Goal: Task Accomplishment & Management: Use online tool/utility

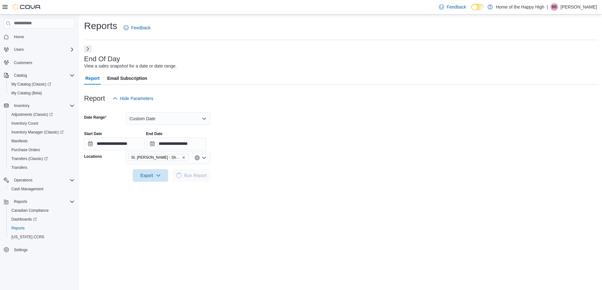
scroll to position [94, 0]
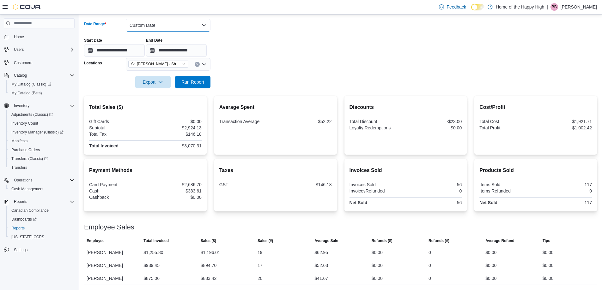
click at [157, 22] on button "Custom Date" at bounding box center [168, 25] width 85 height 13
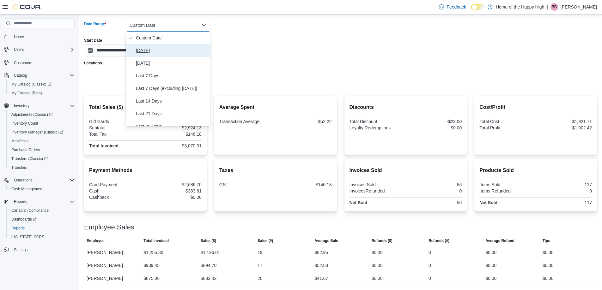
click at [150, 48] on span "Today" at bounding box center [172, 51] width 72 height 8
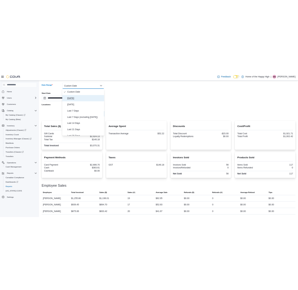
scroll to position [69, 0]
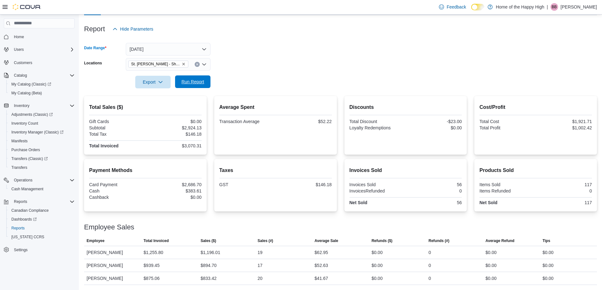
click at [194, 86] on span "Run Report" at bounding box center [193, 81] width 28 height 13
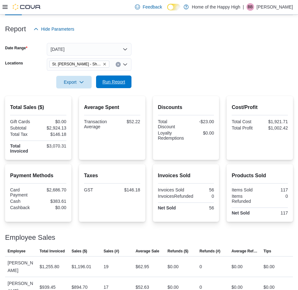
click at [106, 81] on span "Run Report" at bounding box center [113, 82] width 23 height 6
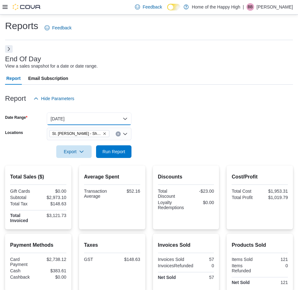
click at [78, 121] on button "Today" at bounding box center [89, 118] width 85 height 13
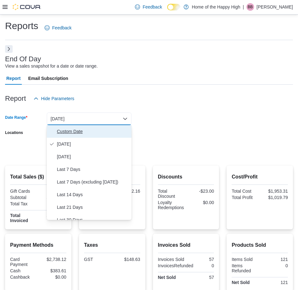
click at [67, 130] on span "Custom Date" at bounding box center [93, 132] width 72 height 8
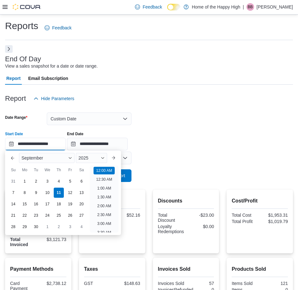
drag, startPoint x: 48, startPoint y: 143, endPoint x: 52, endPoint y: 145, distance: 3.8
click at [48, 143] on input "**********" at bounding box center [35, 144] width 61 height 13
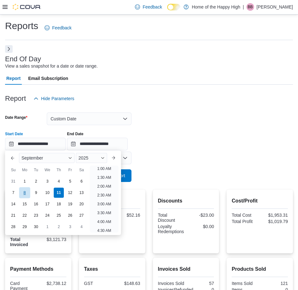
click at [22, 194] on div "8" at bounding box center [24, 192] width 11 height 11
type input "**********"
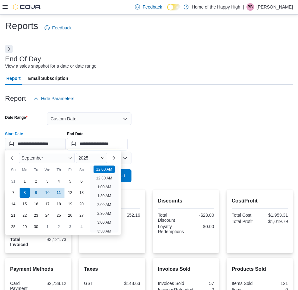
click at [123, 145] on input "**********" at bounding box center [97, 144] width 61 height 13
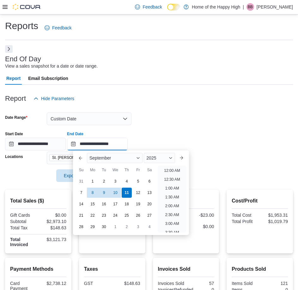
scroll to position [359, 0]
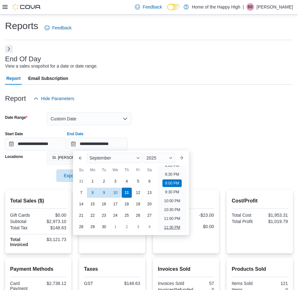
click at [169, 224] on li "11:30 PM" at bounding box center [171, 228] width 21 height 8
type input "**********"
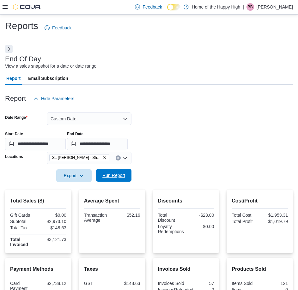
click at [127, 177] on span "Run Report" at bounding box center [114, 175] width 28 height 13
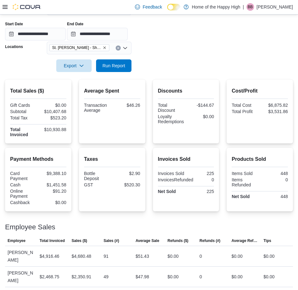
scroll to position [153, 0]
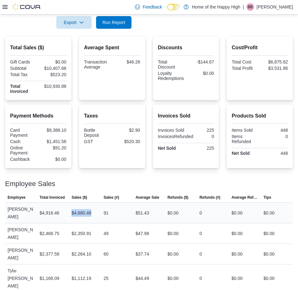
drag, startPoint x: 93, startPoint y: 214, endPoint x: 71, endPoint y: 215, distance: 21.8
click at [71, 215] on div "$4,680.48" at bounding box center [85, 213] width 32 height 13
click at [102, 183] on div "Employee Sales" at bounding box center [149, 184] width 288 height 8
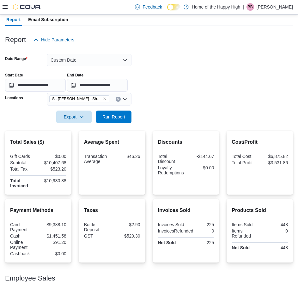
scroll to position [58, 0]
click at [69, 58] on button "Custom Date" at bounding box center [89, 60] width 85 height 13
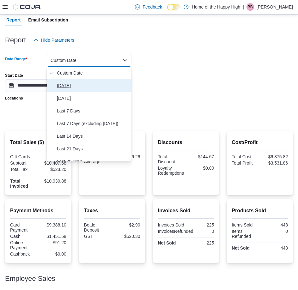
click at [69, 85] on span "Today" at bounding box center [93, 86] width 72 height 8
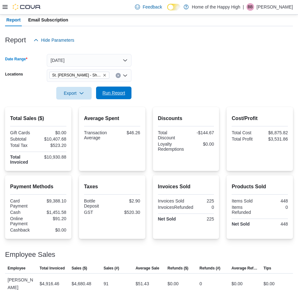
click at [118, 94] on span "Run Report" at bounding box center [113, 93] width 23 height 6
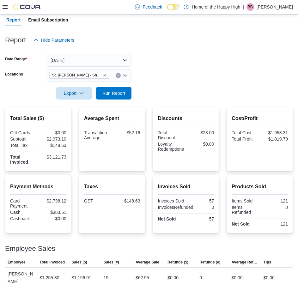
scroll to position [103, 0]
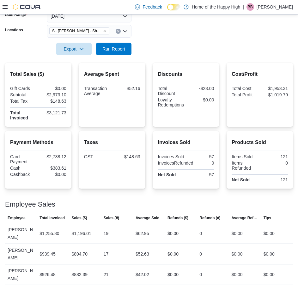
click at [79, 56] on div at bounding box center [149, 59] width 288 height 8
click at [79, 53] on span "Export" at bounding box center [74, 48] width 28 height 13
click at [77, 73] on span "Export to Pdf" at bounding box center [75, 74] width 28 height 5
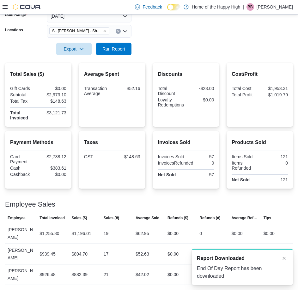
scroll to position [0, 0]
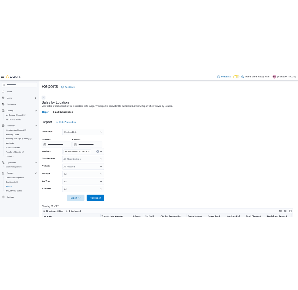
scroll to position [220, 0]
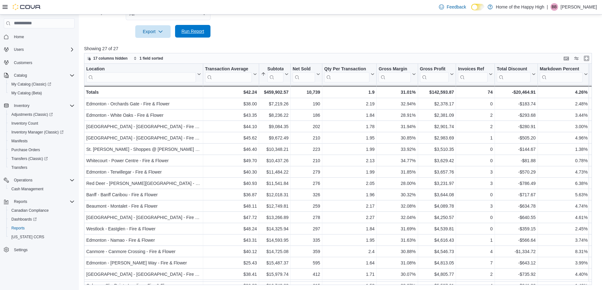
click at [196, 32] on span "Run Report" at bounding box center [192, 31] width 23 height 6
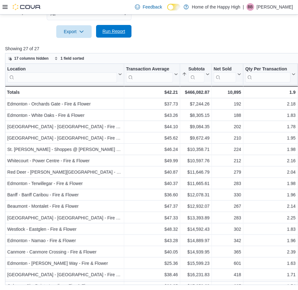
click at [109, 31] on span "Run Report" at bounding box center [113, 31] width 23 height 6
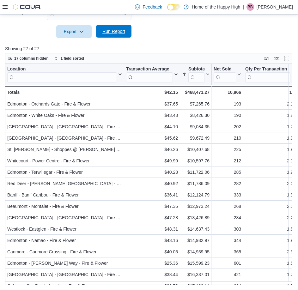
click at [116, 37] on span "Run Report" at bounding box center [114, 31] width 28 height 13
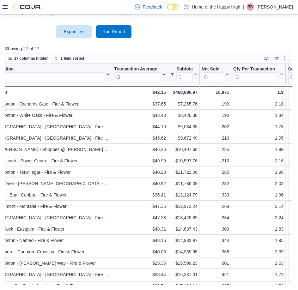
scroll to position [0, 0]
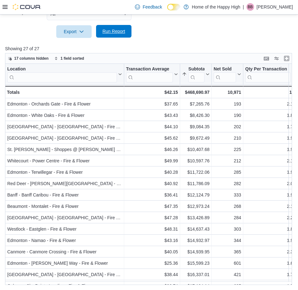
click at [110, 29] on span "Run Report" at bounding box center [113, 31] width 23 height 6
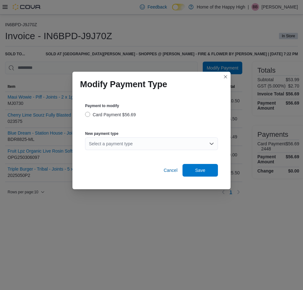
click at [102, 145] on div "Select a payment type" at bounding box center [151, 143] width 133 height 13
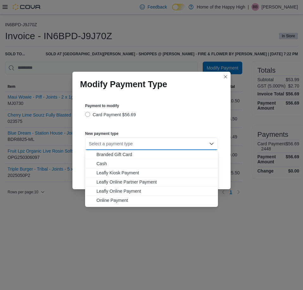
click at [146, 115] on div "Card Payment $56.69" at bounding box center [151, 115] width 133 height 8
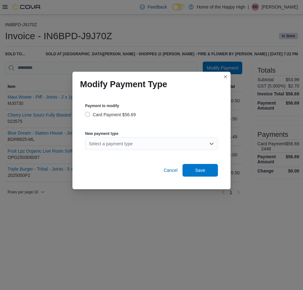
click at [120, 143] on div "Select a payment type" at bounding box center [151, 143] width 133 height 13
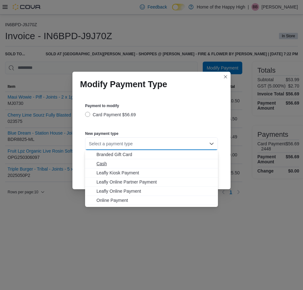
click at [109, 165] on span "Cash" at bounding box center [155, 163] width 118 height 6
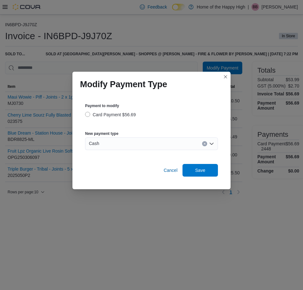
click at [87, 113] on label "Card Payment $56.69" at bounding box center [110, 115] width 51 height 8
click at [165, 129] on div "New payment type Cash" at bounding box center [151, 140] width 133 height 27
click at [167, 171] on span "Cancel" at bounding box center [170, 170] width 14 height 6
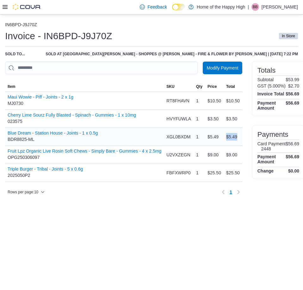
drag, startPoint x: 235, startPoint y: 139, endPoint x: 226, endPoint y: 137, distance: 9.1
click at [226, 137] on div "$5.49" at bounding box center [232, 136] width 19 height 13
click at [271, 237] on div "IN6BPD-J9J70Z Invoice - IN6BPD-J9J70Z In Store Sold to ... Sold at [GEOGRAPHIC_…" at bounding box center [151, 152] width 303 height 275
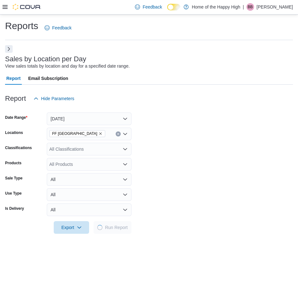
scroll to position [196, 0]
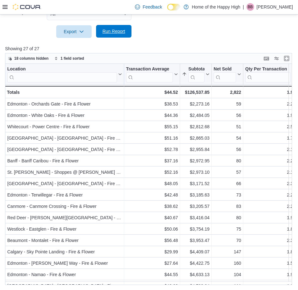
click at [111, 32] on span "Run Report" at bounding box center [113, 31] width 23 height 6
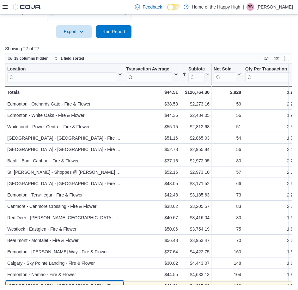
scroll to position [22, 0]
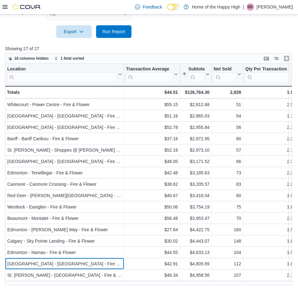
drag, startPoint x: 117, startPoint y: 281, endPoint x: 124, endPoint y: 283, distance: 8.1
click at [124, 283] on div "Location Click to view column header actions Transaction Average Click to view …" at bounding box center [150, 174] width 290 height 221
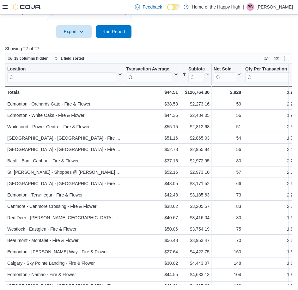
click at [162, 41] on div at bounding box center [149, 42] width 288 height 8
